Goal: Transaction & Acquisition: Purchase product/service

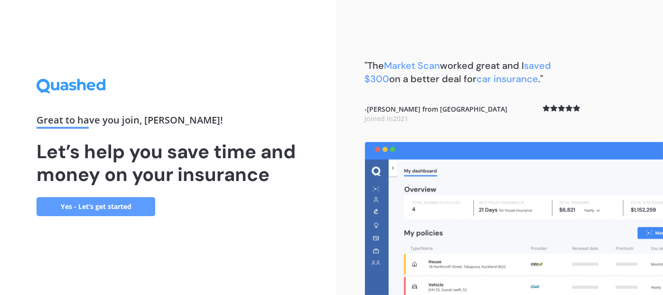
click at [89, 209] on link "Yes - Let’s get started" at bounding box center [96, 206] width 119 height 19
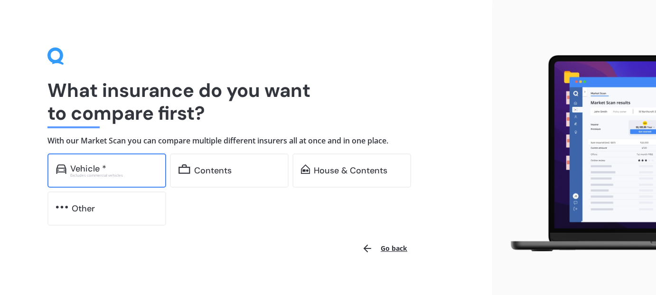
click at [124, 175] on div "Excludes commercial vehicles" at bounding box center [113, 175] width 87 height 4
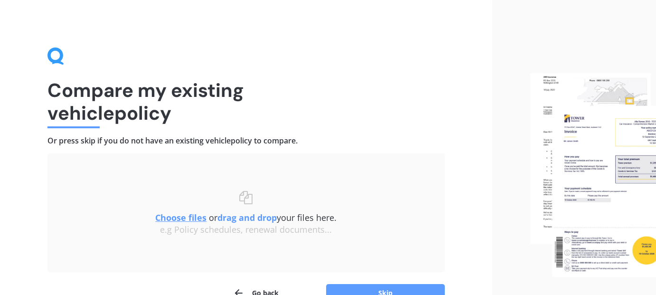
click at [276, 108] on h1 "Compare my existing vehicle policy" at bounding box center [245, 102] width 397 height 46
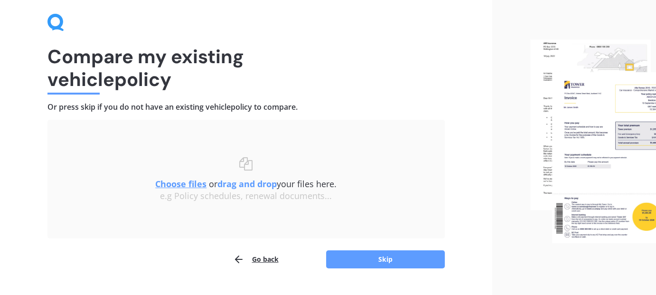
scroll to position [55, 0]
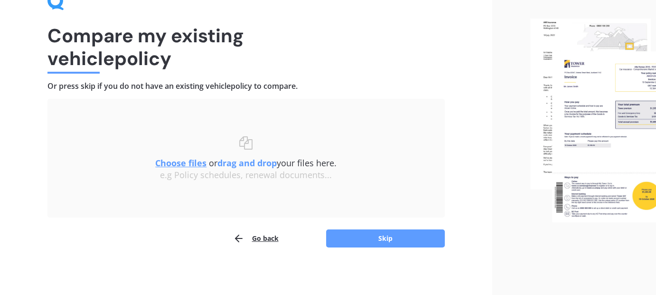
click at [254, 238] on button "Go back" at bounding box center [256, 238] width 46 height 19
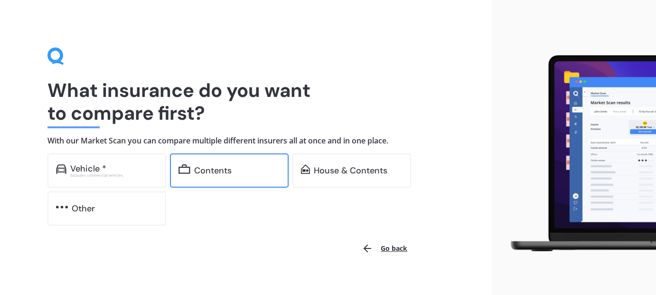
click at [235, 162] on div "Contents" at bounding box center [229, 170] width 119 height 34
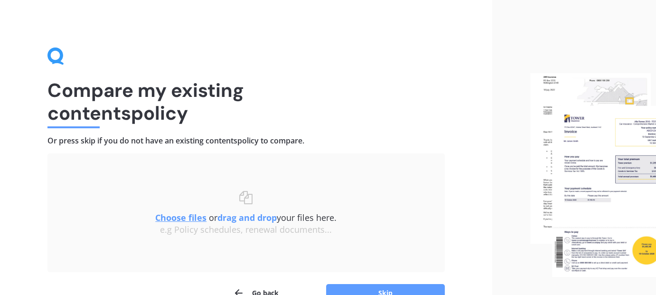
scroll to position [55, 0]
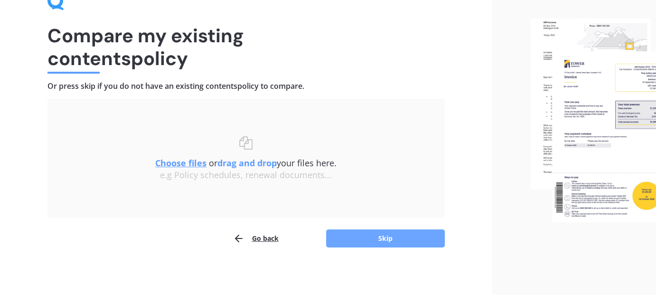
click at [375, 230] on button "Skip" at bounding box center [385, 238] width 119 height 18
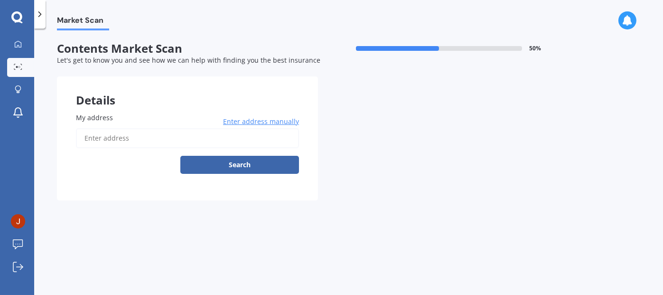
click at [163, 136] on input "My address" at bounding box center [187, 138] width 223 height 20
type input "[STREET_ADDRESS][PERSON_NAME]"
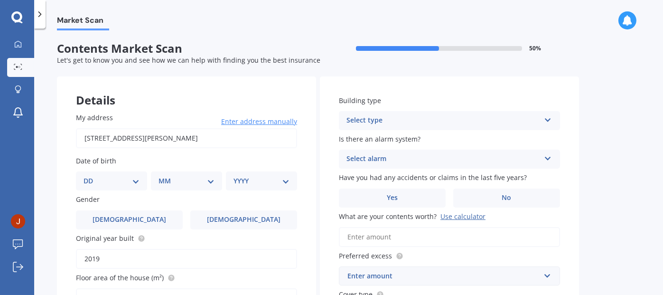
click at [130, 180] on select "DD 01 02 03 04 05 06 07 08 09 10 11 12 13 14 15 16 17 18 19 20 21 22 23 24 25 2…" at bounding box center [112, 181] width 56 height 10
select select "16"
click at [91, 176] on select "DD 01 02 03 04 05 06 07 08 09 10 11 12 13 14 15 16 17 18 19 20 21 22 23 24 25 2…" at bounding box center [112, 181] width 56 height 10
click at [193, 179] on select "MM 01 02 03 04 05 06 07 08 09 10 11 12" at bounding box center [188, 181] width 52 height 10
select select "11"
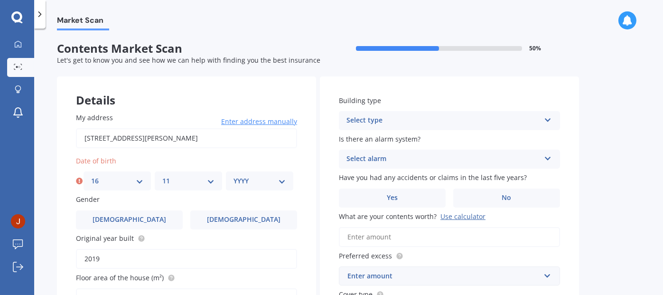
click at [162, 176] on select "MM 01 02 03 04 05 06 07 08 09 10 11 12" at bounding box center [188, 181] width 52 height 10
click at [269, 177] on select "YYYY 2009 2008 2007 2006 2005 2004 2003 2002 2001 2000 1999 1998 1997 1996 1995…" at bounding box center [260, 181] width 52 height 10
click at [136, 182] on select "DD 01 02 03 04 05 06 07 08 09 10 11 12 13 14 15 16 17 18 19 20 21 22 23 24 25 2…" at bounding box center [117, 181] width 52 height 10
click at [266, 177] on select "YYYY 2009 2008 2007 2006 2005 2004 2003 2002 2001 2000 1999 1998 1997 1996 1995…" at bounding box center [260, 181] width 52 height 10
select select "1991"
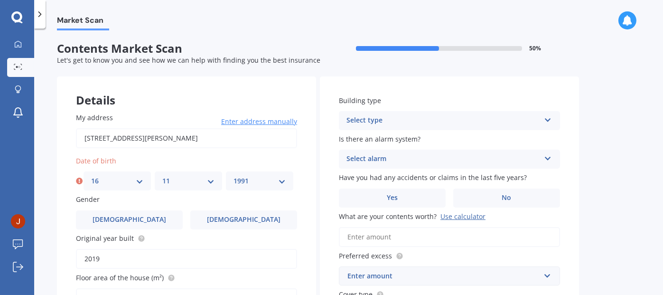
click at [234, 176] on select "YYYY 2009 2008 2007 2006 2005 2004 2003 2002 2001 2000 1999 1998 1997 1996 1995…" at bounding box center [260, 181] width 52 height 10
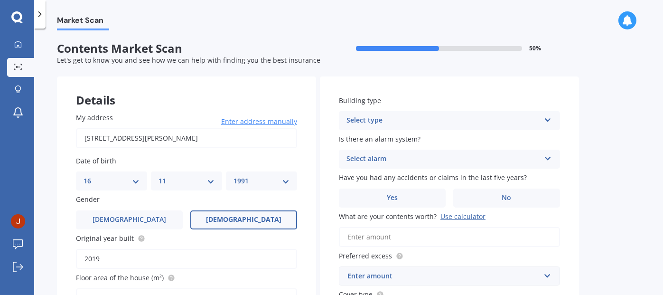
click at [208, 218] on label "[DEMOGRAPHIC_DATA]" at bounding box center [243, 219] width 107 height 19
click at [0, 0] on input "[DEMOGRAPHIC_DATA]" at bounding box center [0, 0] width 0 height 0
click at [147, 258] on input "2019" at bounding box center [186, 259] width 221 height 20
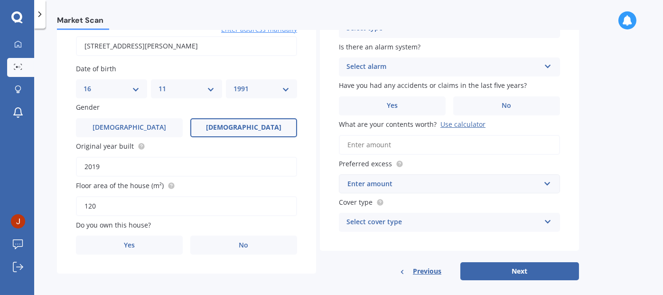
scroll to position [103, 0]
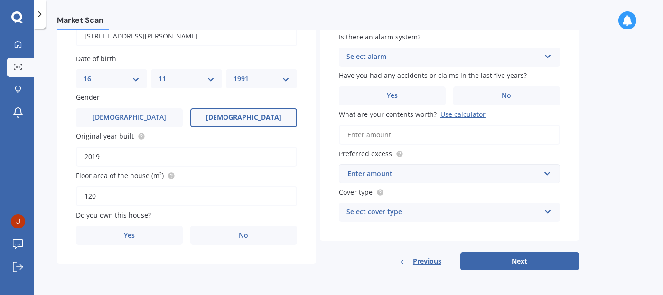
click at [117, 200] on input "120" at bounding box center [186, 196] width 221 height 20
click at [231, 238] on label "No" at bounding box center [243, 234] width 107 height 19
click at [0, 0] on input "No" at bounding box center [0, 0] width 0 height 0
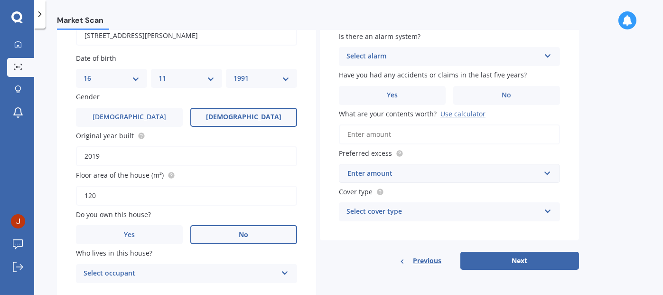
scroll to position [133, 0]
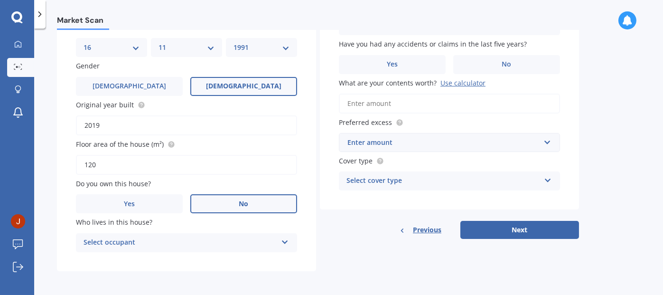
click at [266, 240] on div "Select occupant" at bounding box center [181, 242] width 194 height 11
click at [268, 260] on div "Tenant" at bounding box center [186, 261] width 220 height 17
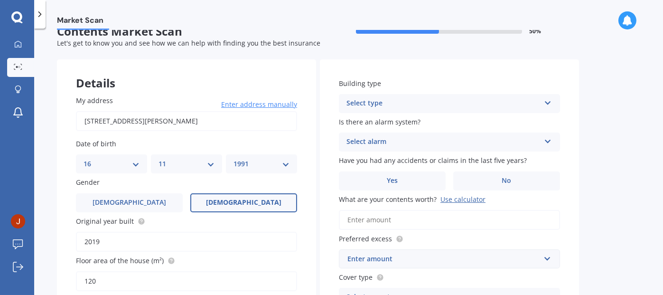
scroll to position [0, 0]
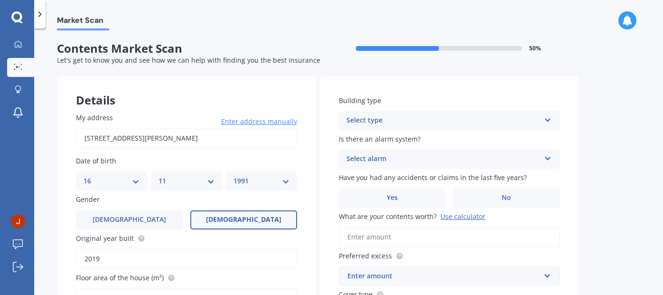
click at [524, 113] on div "Select type Freestanding Multi-unit (in a block of 6 or less) Multi-unit (in a …" at bounding box center [449, 120] width 221 height 19
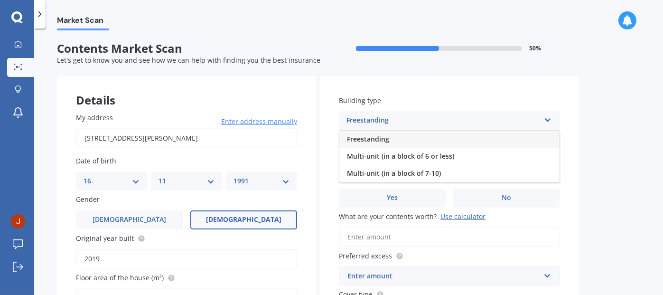
click at [480, 140] on div "Freestanding" at bounding box center [449, 139] width 220 height 17
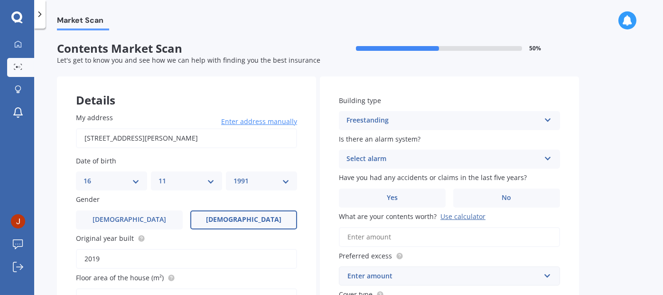
click at [593, 138] on div "Market Scan Contents Market Scan 50 % Let's get to know you and see how we can …" at bounding box center [348, 163] width 629 height 266
click at [519, 121] on div "Freestanding" at bounding box center [444, 120] width 194 height 11
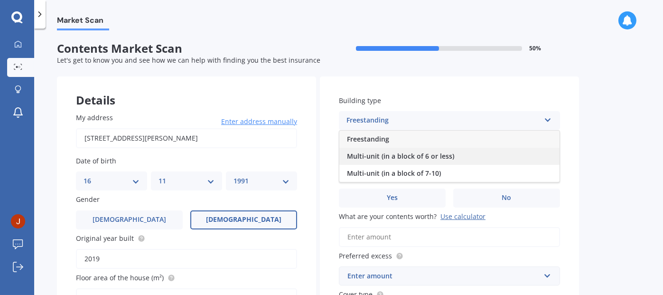
click at [476, 159] on div "Multi-unit (in a block of 6 or less)" at bounding box center [449, 156] width 220 height 17
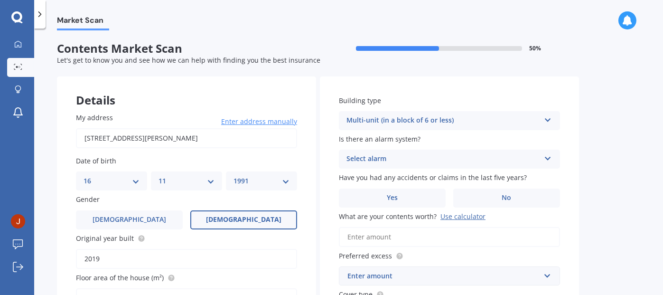
click at [640, 127] on div "Market Scan Contents Market Scan 50 % Let's get to know you and see how we can …" at bounding box center [348, 163] width 629 height 266
click at [490, 206] on label "No" at bounding box center [506, 197] width 107 height 19
click at [0, 0] on input "No" at bounding box center [0, 0] width 0 height 0
click at [502, 155] on div "Select alarm" at bounding box center [444, 158] width 194 height 11
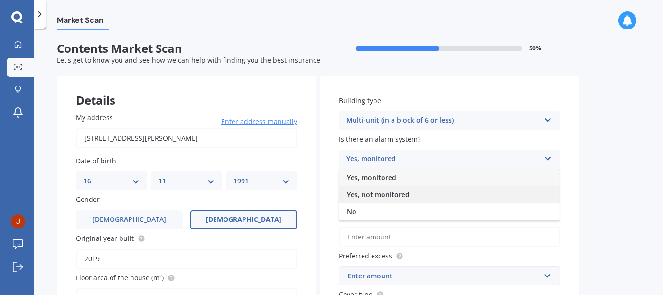
click at [378, 195] on span "Yes, not monitored" at bounding box center [378, 194] width 63 height 9
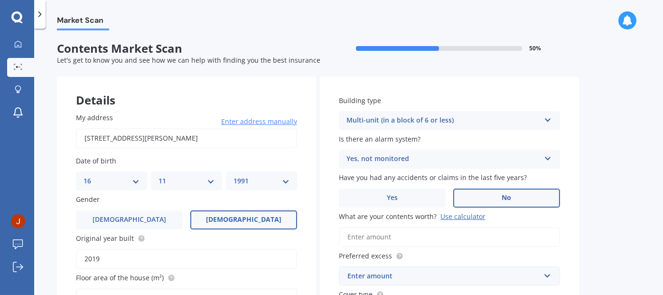
click at [611, 189] on div "Market Scan Contents Market Scan 50 % Let's get to know you and see how we can …" at bounding box center [348, 163] width 629 height 266
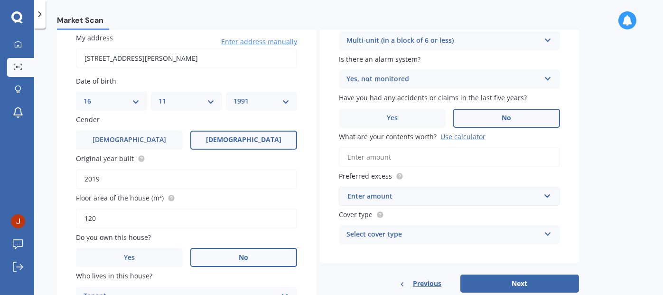
scroll to position [109, 0]
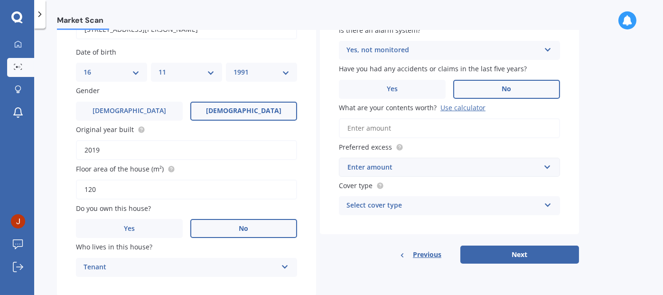
click at [453, 109] on div "Use calculator" at bounding box center [463, 107] width 45 height 9
click at [453, 118] on input "What are your contents worth? Use calculator" at bounding box center [449, 128] width 221 height 20
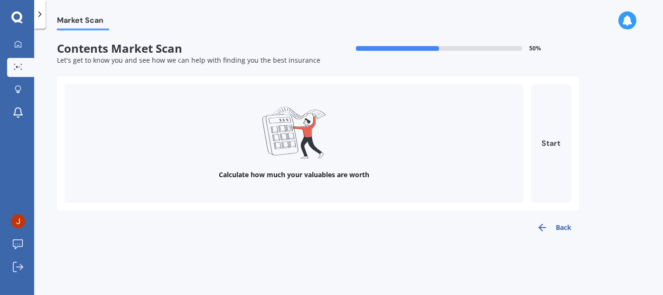
click at [543, 118] on button "Start" at bounding box center [551, 143] width 40 height 119
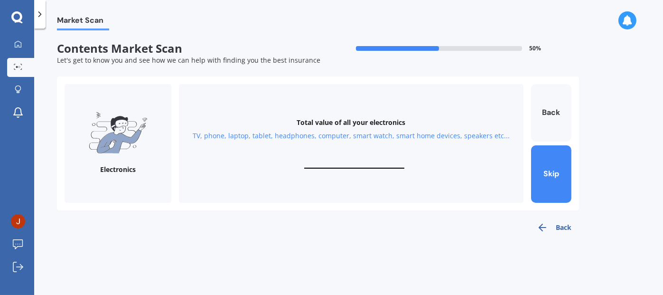
click at [369, 166] on input "text" at bounding box center [354, 164] width 100 height 9
type input "$3,000"
click at [562, 155] on button "Next" at bounding box center [551, 173] width 40 height 57
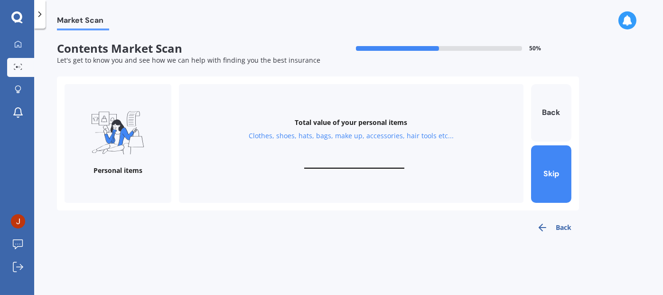
click at [347, 150] on div "Total value of your personal items Clothes, shoes, hats, bags, make up, accesso…" at bounding box center [351, 143] width 345 height 119
click at [344, 159] on div "Total value of your personal items Clothes, shoes, hats, bags, make up, accesso…" at bounding box center [351, 143] width 345 height 119
click at [340, 161] on input "text" at bounding box center [354, 164] width 100 height 9
type input "$3,000"
click at [556, 186] on button "Next" at bounding box center [551, 173] width 40 height 57
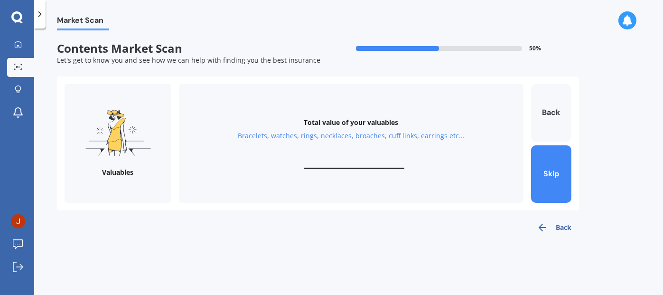
click at [385, 156] on div "Total value of your valuables Bracelets, watches, rings, necklaces, broaches, c…" at bounding box center [351, 143] width 345 height 119
click at [344, 168] on input "text" at bounding box center [354, 164] width 100 height 9
type input "$200"
click at [552, 173] on button "Next" at bounding box center [551, 173] width 40 height 57
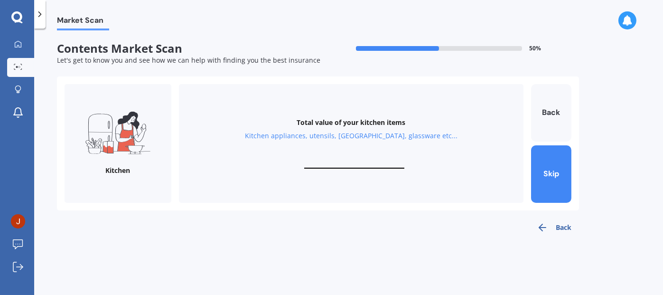
click at [360, 166] on input "text" at bounding box center [354, 164] width 100 height 9
type input "$5"
type input "$600"
click at [563, 196] on button "Next" at bounding box center [551, 173] width 40 height 57
click at [337, 161] on input "text" at bounding box center [354, 164] width 100 height 9
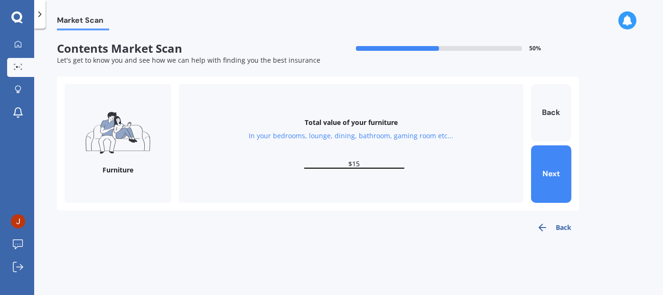
type input "$1"
type input "$2,200"
click at [558, 165] on button "Next" at bounding box center [551, 173] width 40 height 57
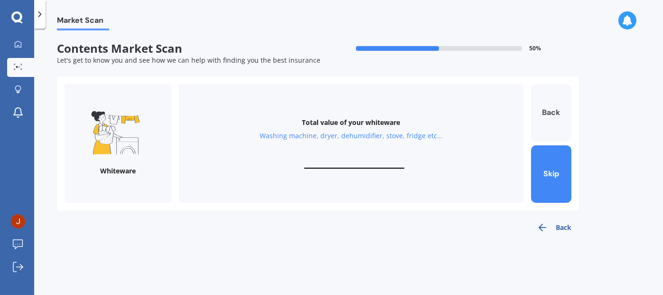
click at [549, 114] on button "Back" at bounding box center [551, 112] width 40 height 57
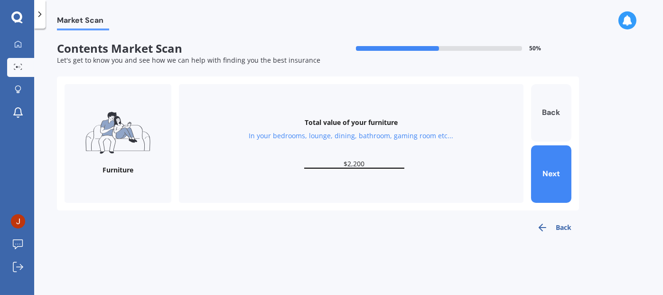
click at [549, 114] on button "Back" at bounding box center [551, 112] width 40 height 57
click at [378, 163] on input "$600" at bounding box center [354, 164] width 100 height 9
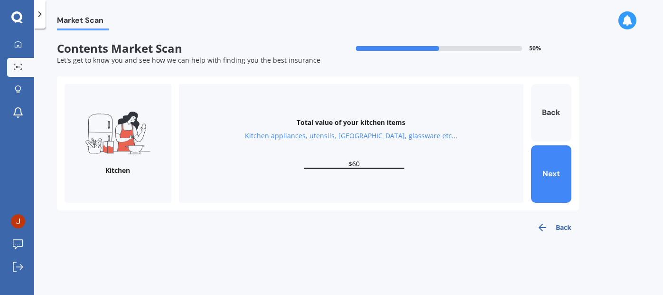
type input "$6"
type input "$5"
click at [544, 173] on button "Next" at bounding box center [551, 173] width 40 height 57
type input "$2,200"
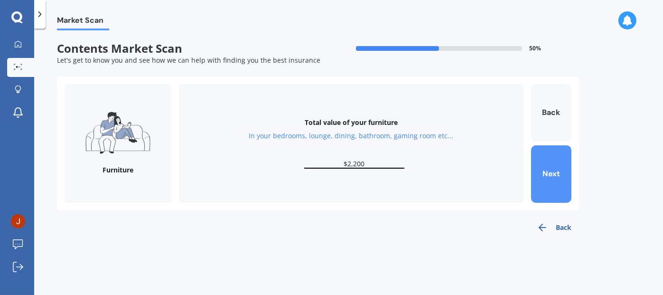
click at [544, 173] on button "Next" at bounding box center [551, 173] width 40 height 57
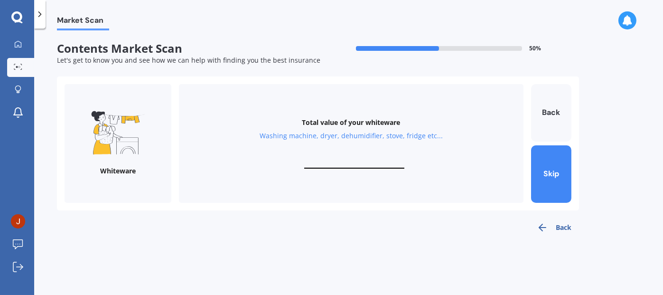
click at [350, 163] on input "text" at bounding box center [354, 164] width 100 height 9
type input "$500"
click at [550, 163] on button "Next" at bounding box center [551, 173] width 40 height 57
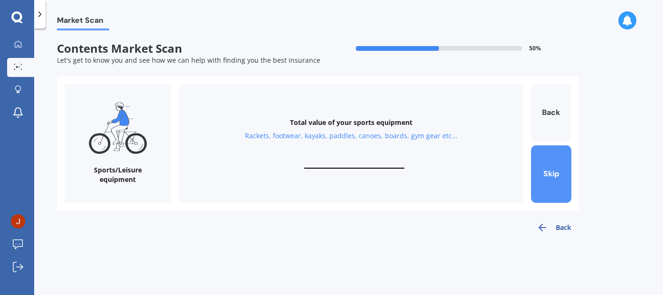
click at [550, 163] on button "Skip" at bounding box center [551, 173] width 40 height 57
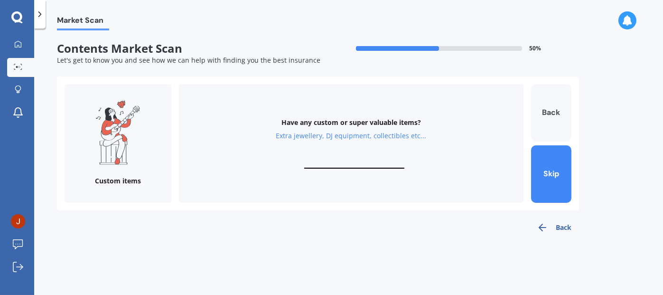
click at [548, 101] on button "Back" at bounding box center [551, 112] width 40 height 57
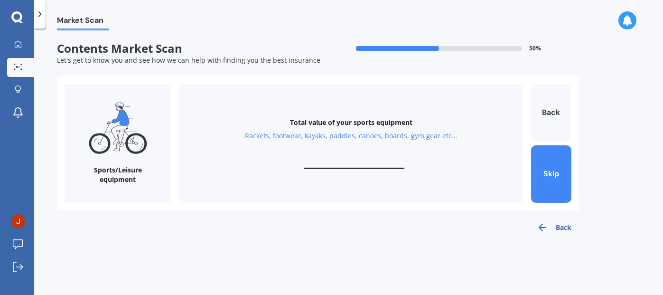
click at [339, 161] on input "text" at bounding box center [354, 164] width 100 height 9
drag, startPoint x: 374, startPoint y: 162, endPoint x: 350, endPoint y: 163, distance: 23.8
click at [350, 163] on input "$400" at bounding box center [354, 164] width 100 height 9
type input "$5"
type input "$6"
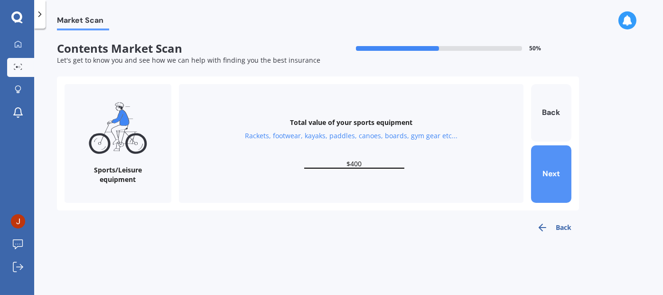
type input "$400"
click at [547, 158] on button "Next" at bounding box center [551, 173] width 40 height 57
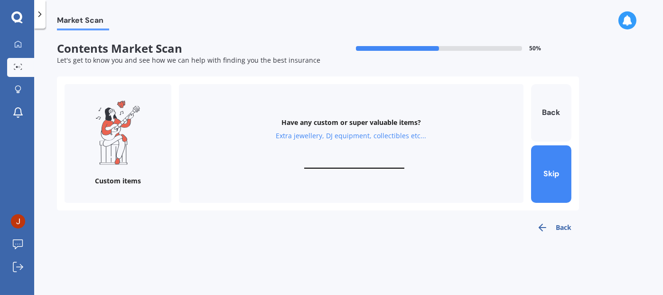
click at [369, 166] on input "text" at bounding box center [354, 164] width 100 height 9
click at [536, 185] on button "Skip" at bounding box center [551, 173] width 40 height 57
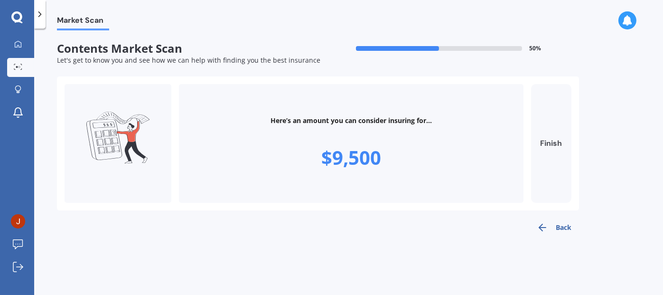
click at [550, 142] on button "Finish" at bounding box center [551, 143] width 40 height 119
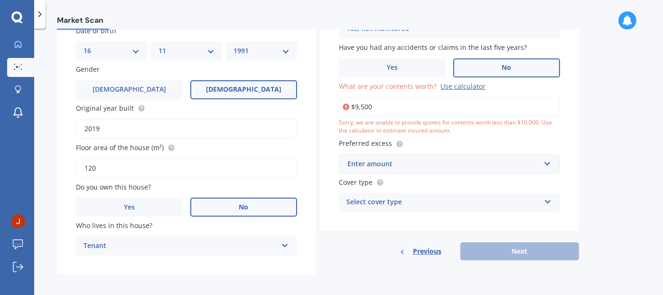
scroll to position [133, 0]
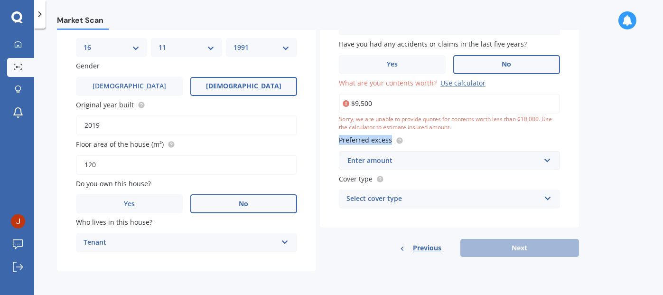
drag, startPoint x: 461, startPoint y: 123, endPoint x: 539, endPoint y: 142, distance: 79.6
click at [539, 142] on div "Building type Multi-unit (in a block of 6 or less) Freestanding Multi-unit (in …" at bounding box center [449, 85] width 259 height 284
click at [414, 129] on div "Sorry, we are unable to provide quotes for contents worth less than $10,000. Us…" at bounding box center [449, 123] width 221 height 16
click at [381, 102] on input "$9,500" at bounding box center [449, 104] width 221 height 20
type input "$9"
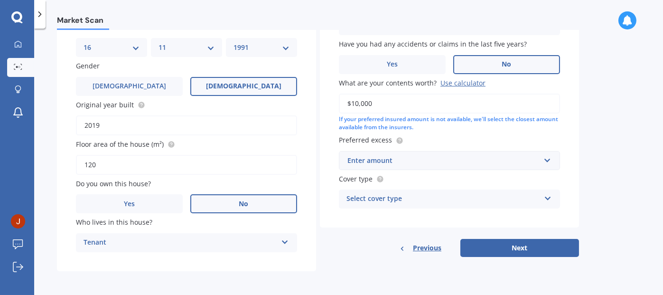
type input "$10,000"
click at [478, 152] on input "text" at bounding box center [446, 160] width 213 height 18
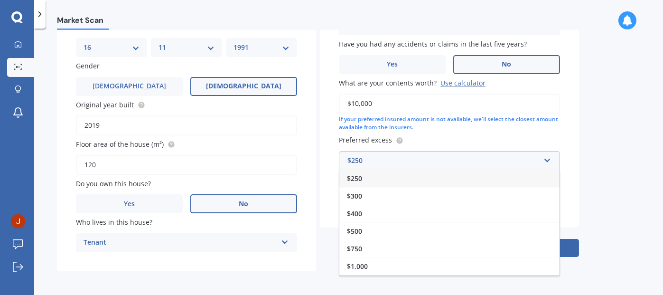
click at [397, 182] on div "$250" at bounding box center [449, 178] width 220 height 18
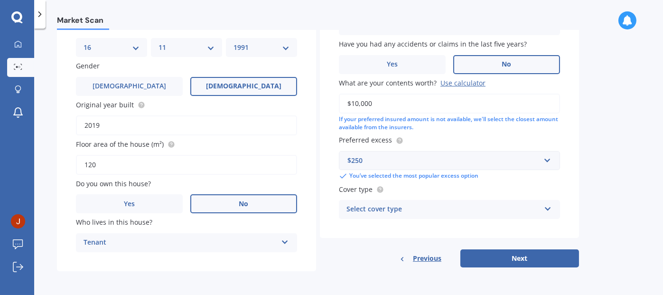
click at [471, 209] on div "Select cover type" at bounding box center [444, 209] width 194 height 11
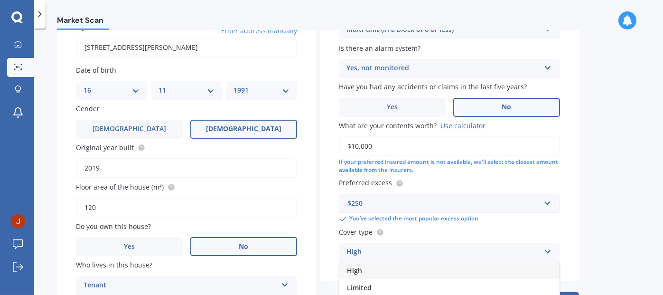
scroll to position [90, 0]
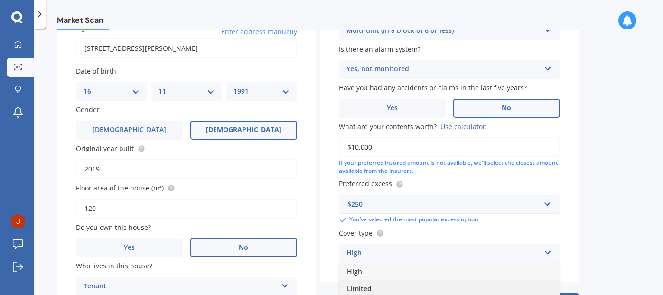
click at [376, 287] on div "Limited" at bounding box center [449, 288] width 220 height 17
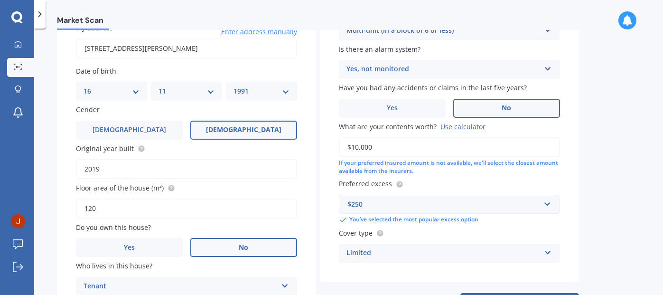
click at [358, 251] on div "Limited" at bounding box center [444, 252] width 194 height 11
click at [548, 249] on icon at bounding box center [548, 250] width 8 height 7
click at [404, 249] on div "Limited" at bounding box center [444, 252] width 194 height 11
click at [600, 205] on div "Market Scan Contents Market Scan 50 % Let's get to know you and see how we can …" at bounding box center [348, 163] width 629 height 266
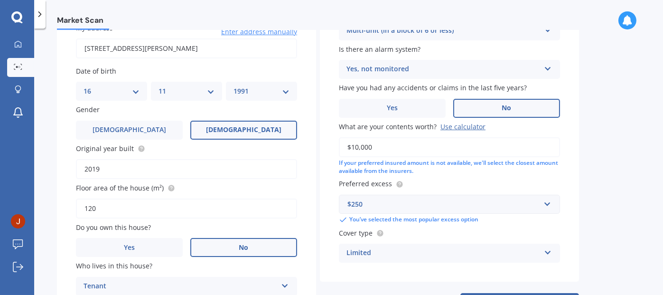
scroll to position [133, 0]
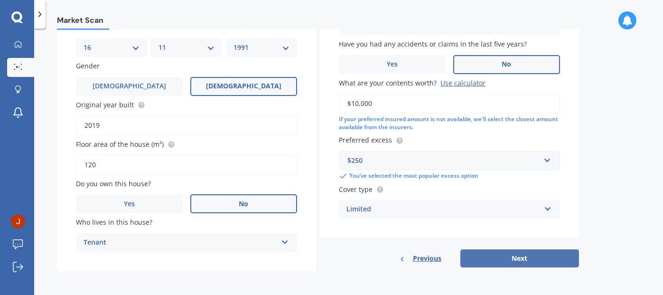
click at [523, 257] on button "Next" at bounding box center [519, 258] width 119 height 18
select select "16"
select select "11"
select select "1991"
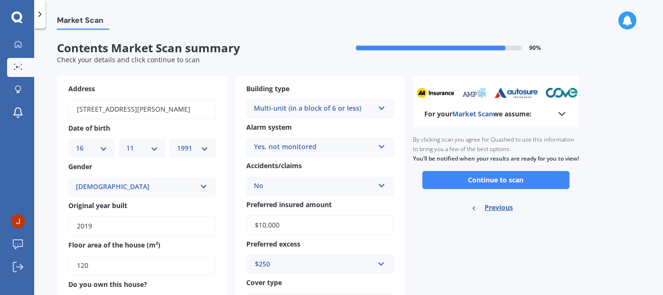
scroll to position [0, 0]
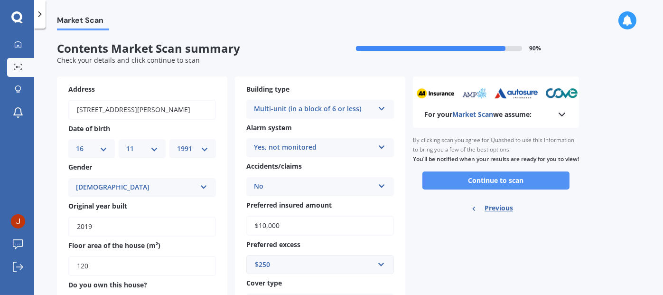
click at [491, 187] on button "Continue to scan" at bounding box center [496, 180] width 147 height 18
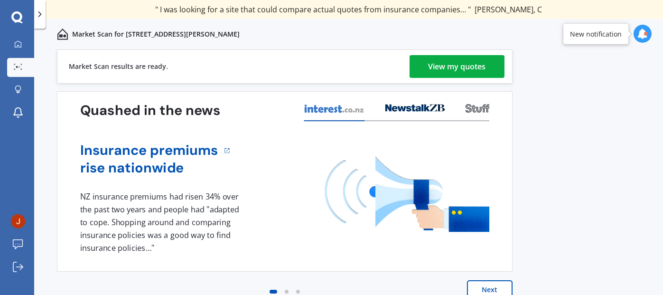
click at [426, 56] on link "View my quotes" at bounding box center [457, 66] width 95 height 23
